Goal: Task Accomplishment & Management: Use online tool/utility

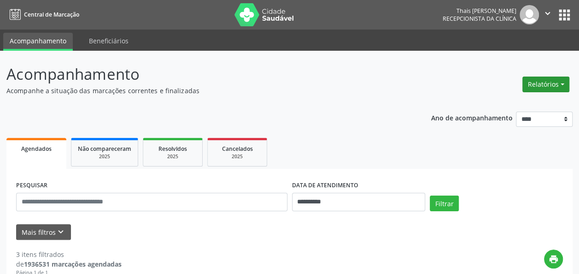
click at [569, 83] on button "Relatórios" at bounding box center [546, 85] width 47 height 16
click at [521, 105] on link "Agendamentos" at bounding box center [520, 103] width 99 height 13
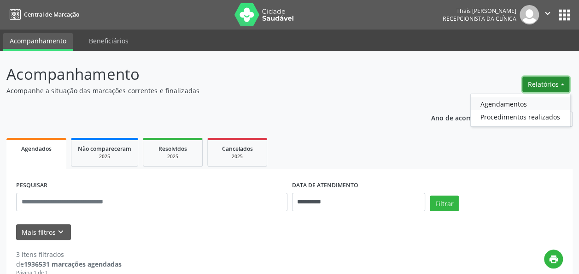
select select "*"
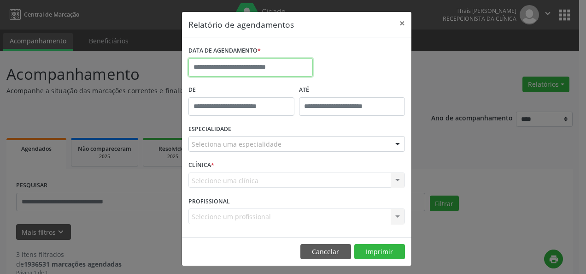
click at [220, 69] on input "text" at bounding box center [251, 67] width 124 height 18
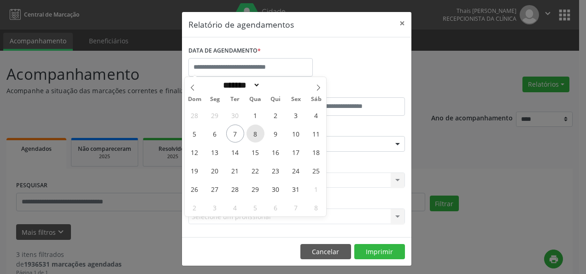
click at [258, 136] on span "8" at bounding box center [256, 133] width 18 height 18
type input "**********"
click at [362, 61] on div "DATA DE AGENDAMENTO *" at bounding box center [296, 63] width 221 height 39
click at [239, 62] on input "text" at bounding box center [251, 67] width 124 height 18
click at [254, 136] on span "8" at bounding box center [256, 133] width 18 height 18
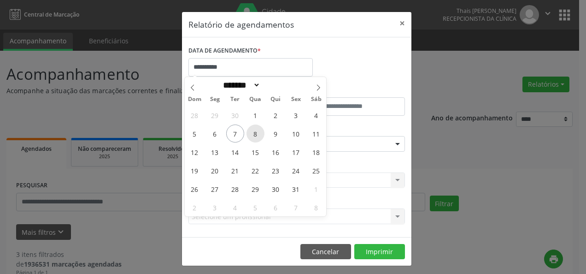
click at [254, 136] on div "Seleciona uma especialidade" at bounding box center [297, 144] width 217 height 16
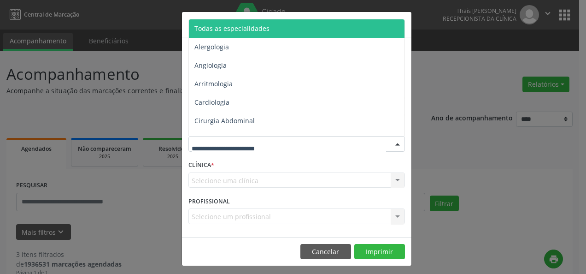
click at [254, 136] on div at bounding box center [297, 144] width 217 height 16
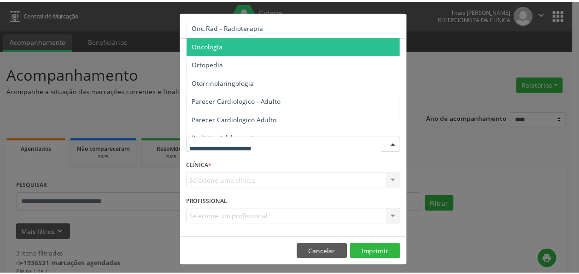
scroll to position [1291, 0]
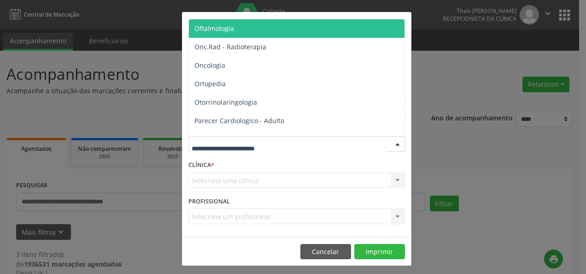
click at [242, 29] on span "Oftalmologia" at bounding box center [297, 28] width 217 height 18
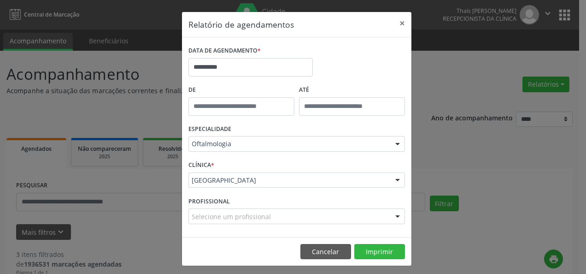
click at [266, 214] on div "Selecione um profissional" at bounding box center [297, 216] width 217 height 16
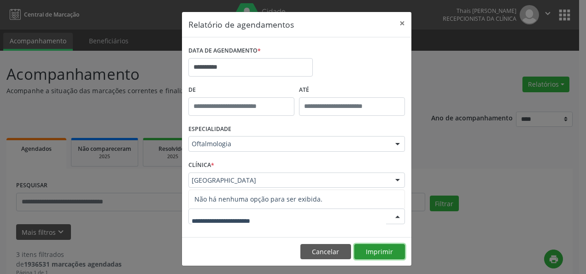
click at [382, 251] on button "Imprimir" at bounding box center [379, 252] width 51 height 16
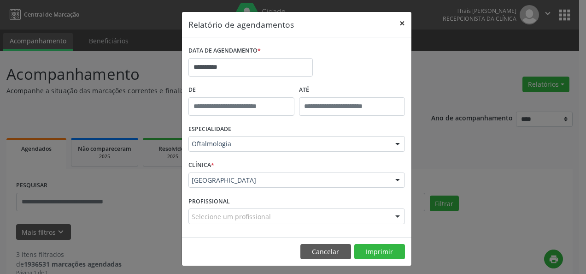
click at [400, 22] on button "×" at bounding box center [402, 23] width 18 height 23
